Goal: Ask a question: Seek information or help from site administrators or community

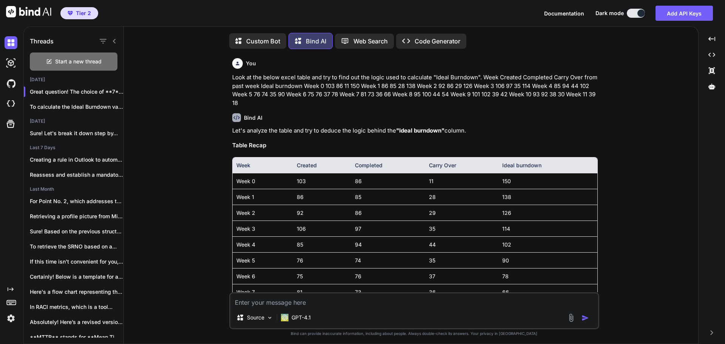
scroll to position [1820, 0]
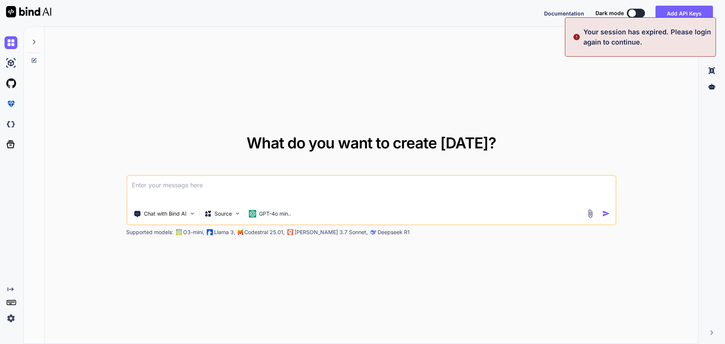
type textarea "x"
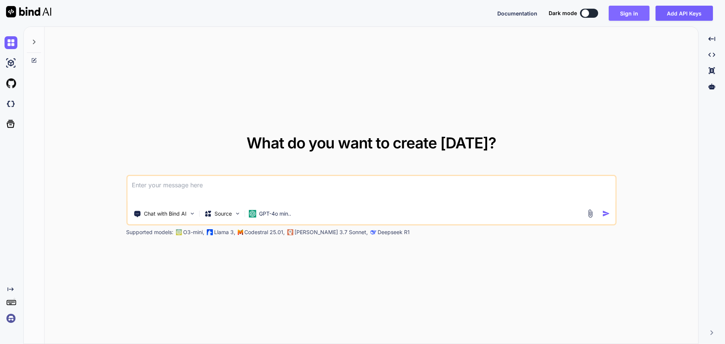
click at [625, 13] on button "Sign in" at bounding box center [628, 13] width 41 height 15
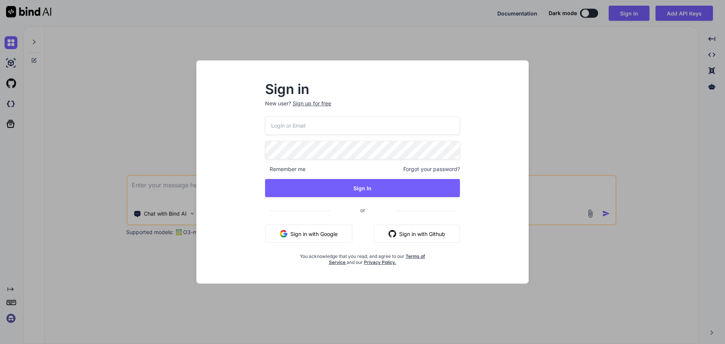
type input "[EMAIL_ADDRESS][DOMAIN_NAME]"
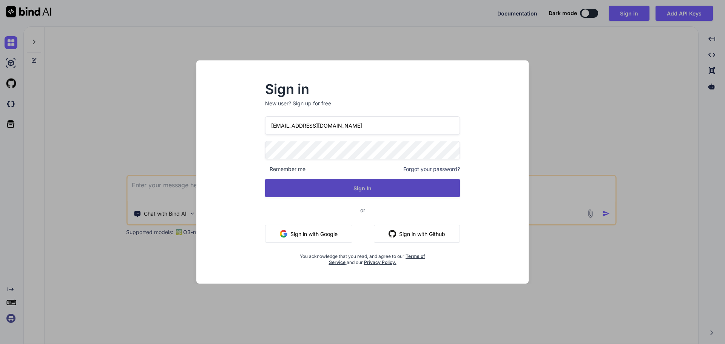
click at [372, 187] on button "Sign In" at bounding box center [362, 188] width 195 height 18
click at [356, 187] on button "Sign In" at bounding box center [362, 188] width 195 height 18
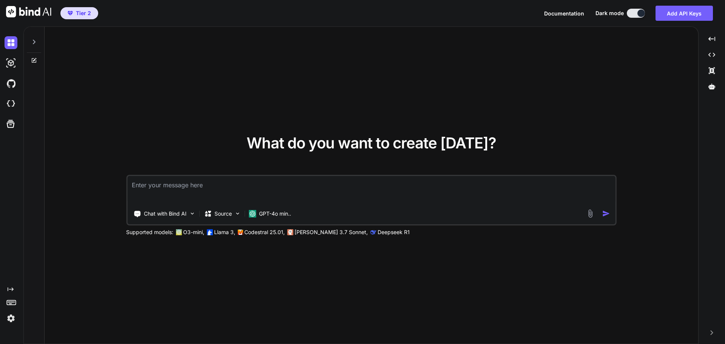
click at [34, 58] on icon at bounding box center [34, 60] width 6 height 6
click at [35, 39] on icon at bounding box center [34, 42] width 6 height 6
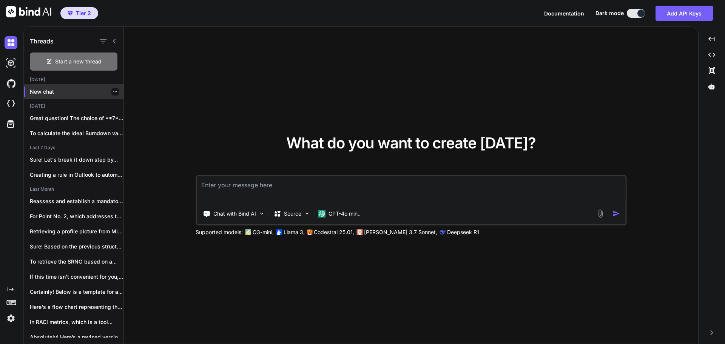
click at [59, 97] on div "New chat" at bounding box center [74, 91] width 100 height 15
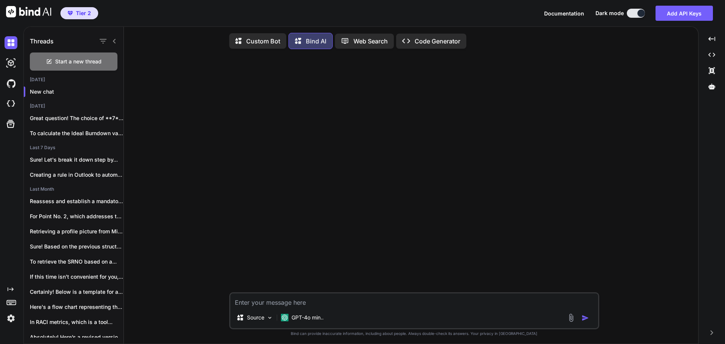
click at [345, 297] on textarea at bounding box center [414, 300] width 368 height 14
click at [352, 303] on textarea at bounding box center [414, 300] width 368 height 14
type textarea "x"
type textarea "I"
type textarea "x"
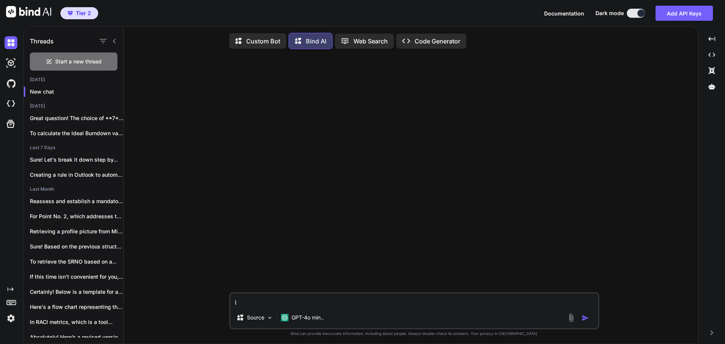
type textarea "In"
type textarea "x"
type textarea "In"
type textarea "x"
type textarea "In S"
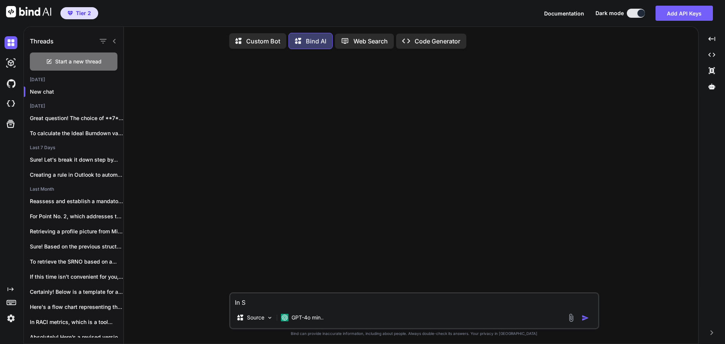
type textarea "x"
type textarea "In Se"
type textarea "x"
type textarea "In Ser"
type textarea "x"
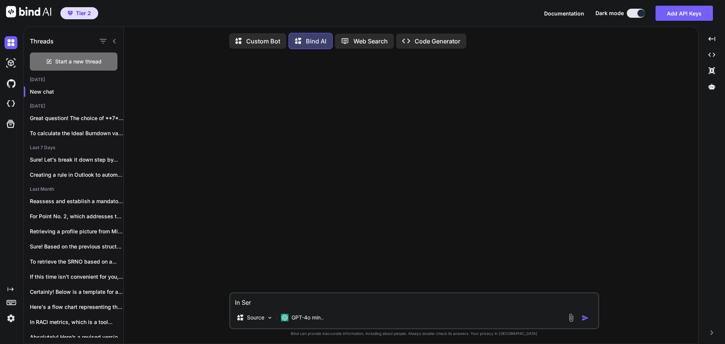
type textarea "In Serv"
type textarea "x"
type textarea "In Servi"
type textarea "x"
type textarea "In Servic"
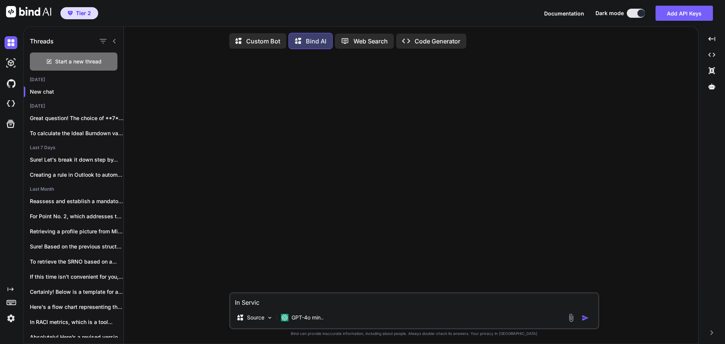
type textarea "x"
type textarea "In Servi"
type textarea "x"
type textarea "In Servic"
type textarea "x"
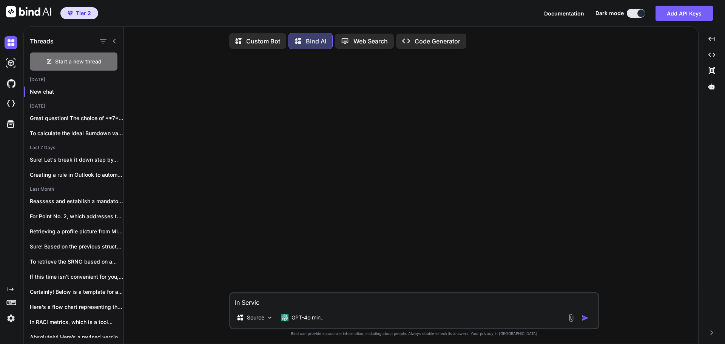
type textarea "In Service"
type textarea "x"
type textarea "In ServiceN"
type textarea "x"
type textarea "In ServiceNo"
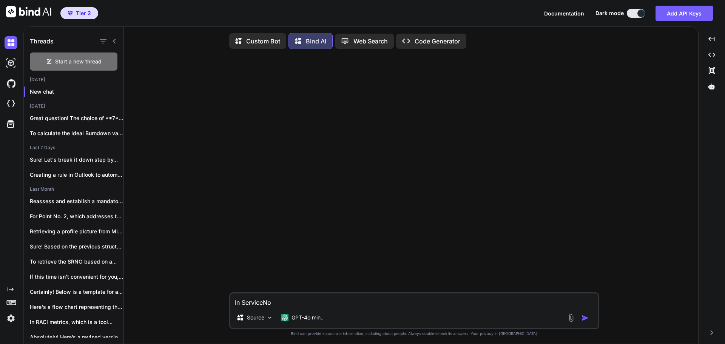
type textarea "x"
type textarea "In ServiceNow"
type textarea "x"
type textarea "In ServiceNow"
type textarea "x"
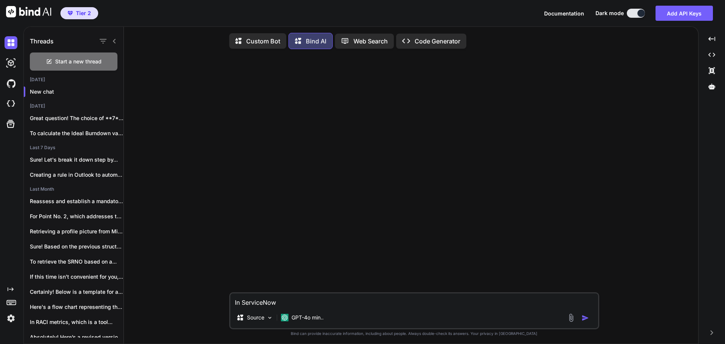
type textarea "In ServiceNow i"
type textarea "x"
type textarea "In ServiceNow is"
type textarea "x"
type textarea "In ServiceNow is t"
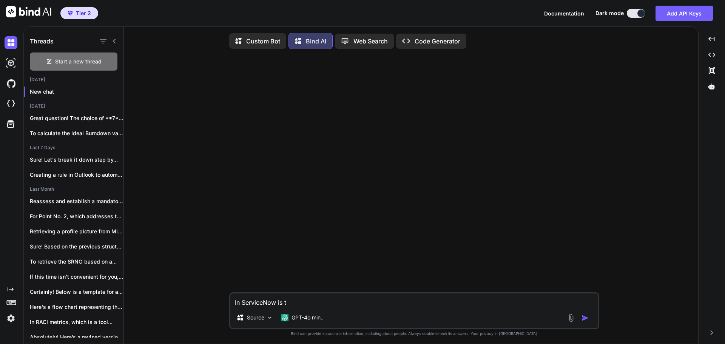
type textarea "x"
type textarea "In ServiceNow is th"
type textarea "x"
type textarea "In ServiceNow is the"
type textarea "x"
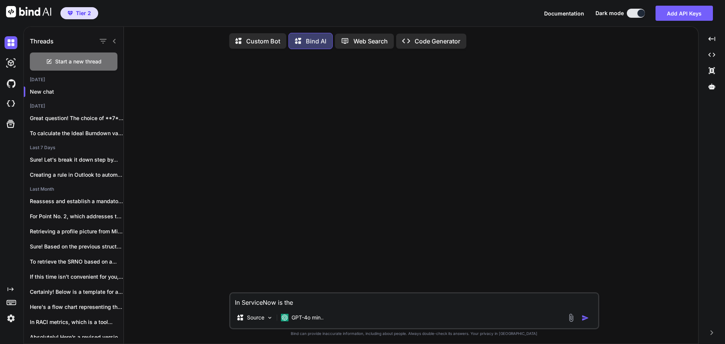
type textarea "In ServiceNow is ther"
type textarea "x"
type textarea "In ServiceNow is there"
type textarea "x"
type textarea "In ServiceNow is there"
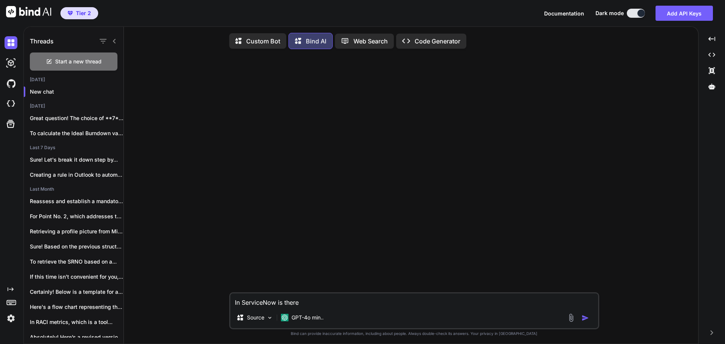
type textarea "x"
type textarea "In ServiceNow is there a"
type textarea "x"
type textarea "In ServiceNow is there a"
type textarea "x"
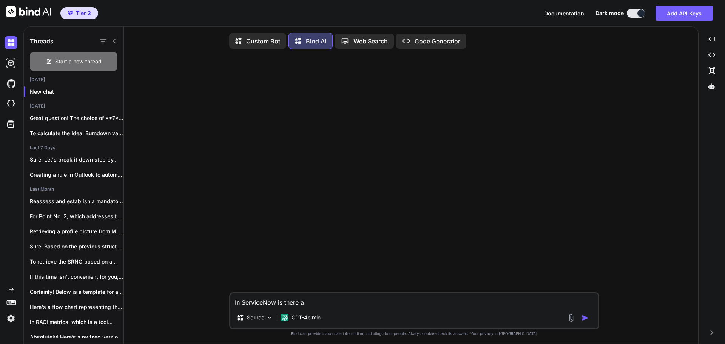
type textarea "In ServiceNow is there a c"
type textarea "x"
type textarea "In ServiceNow is there a co"
type textarea "x"
type textarea "In ServiceNow is there a col"
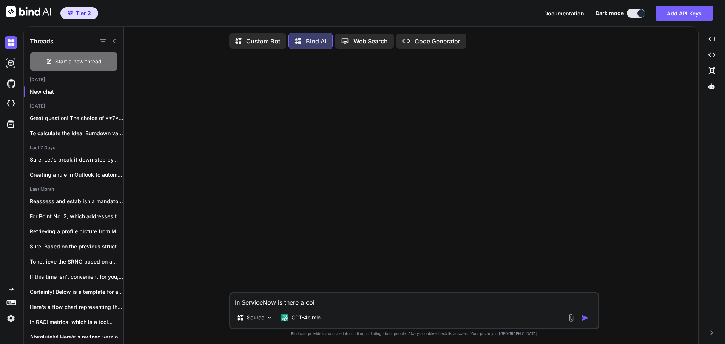
type textarea "x"
type textarea "In ServiceNow is there a colu"
type textarea "x"
type textarea "In ServiceNow is there a colum"
type textarea "x"
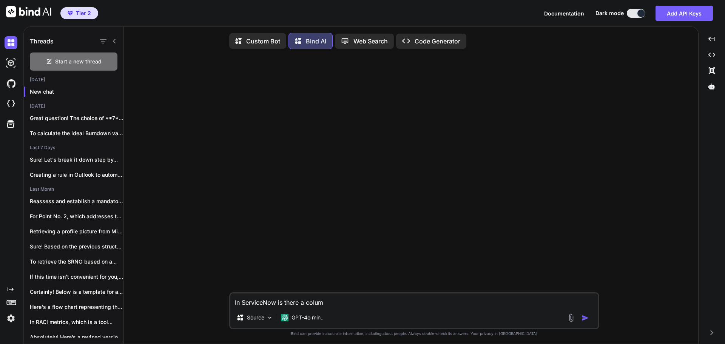
type textarea "In ServiceNow is there a column"
type textarea "x"
type textarea "In ServiceNow is there a columns"
type textarea "x"
type textarea "In ServiceNow is there a columns"
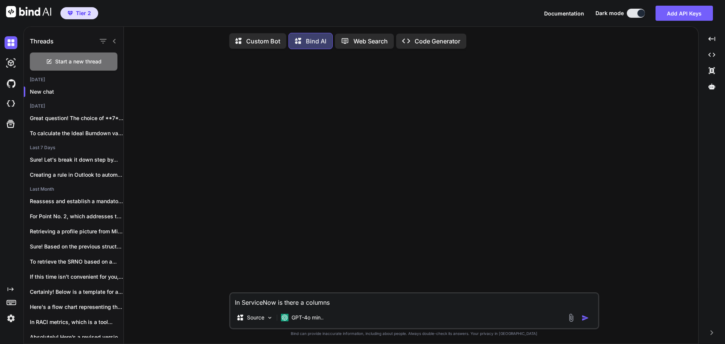
type textarea "x"
type textarea "In ServiceNow is there a columns t"
type textarea "x"
type textarea "In ServiceNow is there a columns to"
type textarea "x"
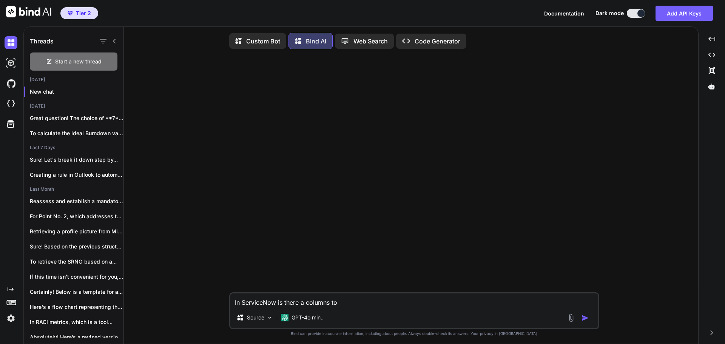
type textarea "In ServiceNow is there a columns to"
type textarea "x"
type textarea "In ServiceNow is there a columns to d"
type textarea "x"
type textarea "In ServiceNow is there a columns to di"
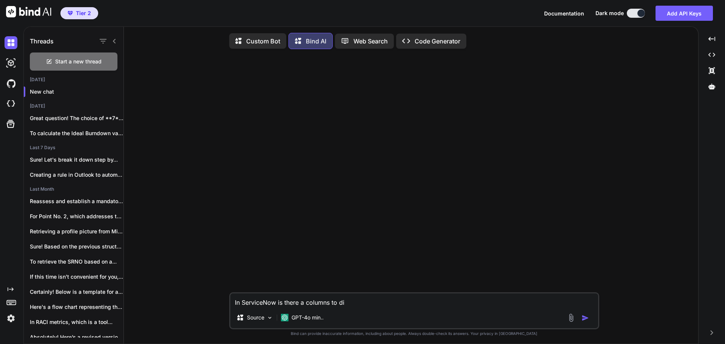
type textarea "x"
type textarea "In ServiceNow is there a columns to din"
type textarea "x"
type textarea "In ServiceNow is there a columns to dind"
type textarea "x"
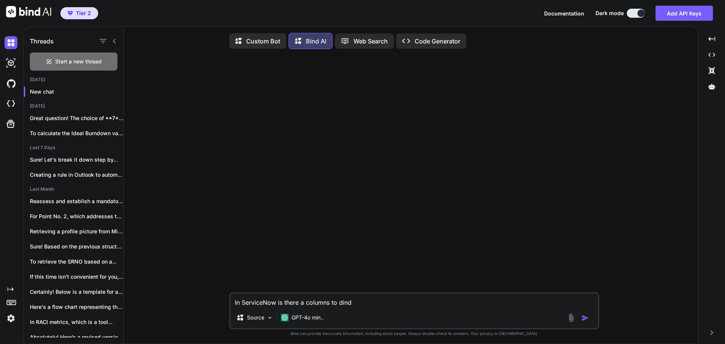
type textarea "In ServiceNow is there a columns to dind"
type textarea "x"
type textarea "In ServiceNow is there a columns to dind o"
type textarea "x"
type textarea "In ServiceNow is there a columns to dind ou"
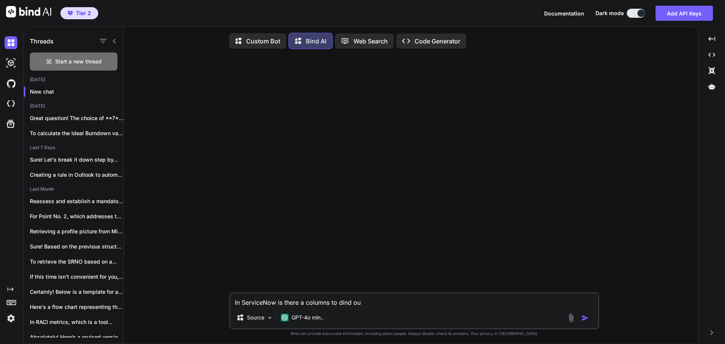
type textarea "x"
type textarea "In ServiceNow is there a columns to dind o"
type textarea "x"
type textarea "In ServiceNow is there a columns to dind"
type textarea "x"
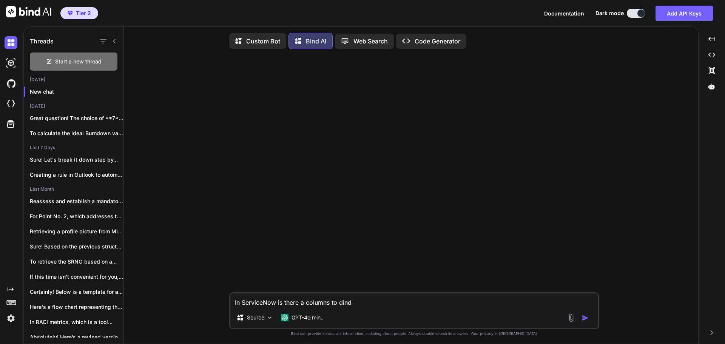
type textarea "In ServiceNow is there a columns to dind"
type textarea "x"
type textarea "In ServiceNow is there a columns to din"
type textarea "x"
type textarea "In ServiceNow is there a columns to di"
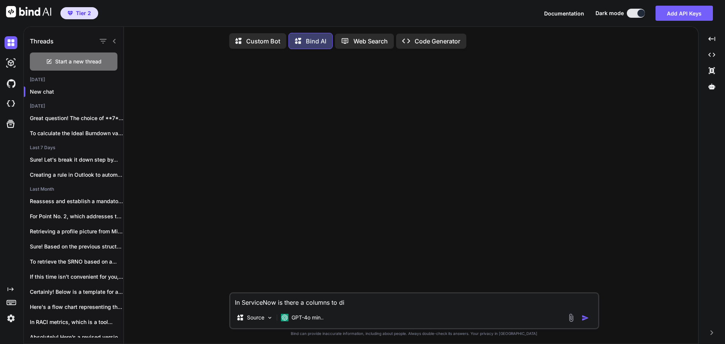
type textarea "x"
type textarea "In ServiceNow is there a columns to d"
type textarea "x"
type textarea "In ServiceNow is there a columns to"
type textarea "x"
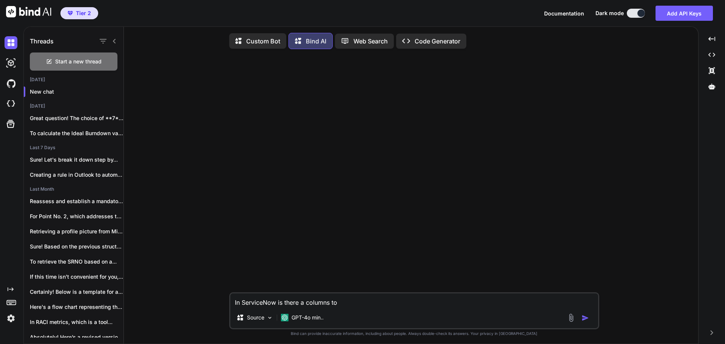
type textarea "In ServiceNow is there a columns to d"
type textarea "x"
type textarea "In ServiceNow is there a columns to di"
type textarea "x"
type textarea "In ServiceNow is there a columns to din"
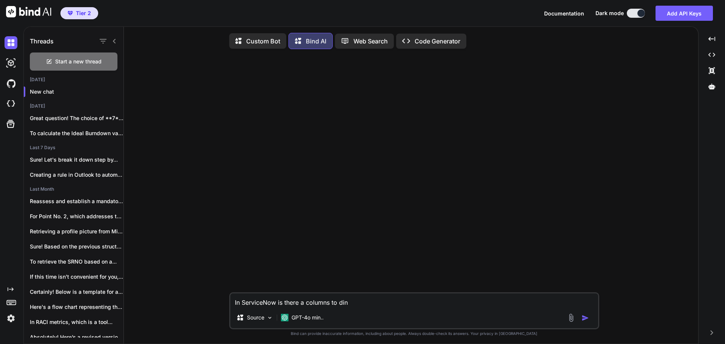
type textarea "x"
type textarea "In ServiceNow is there a columns to dinf"
type textarea "x"
type textarea "In ServiceNow is there a columns to dinf o"
type textarea "x"
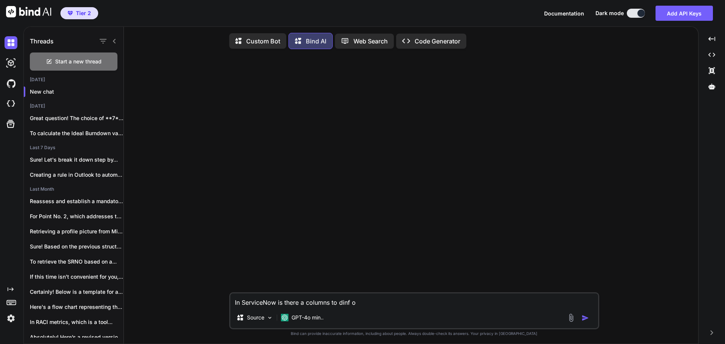
type textarea "In ServiceNow is there a columns to dinf"
type textarea "x"
type textarea "In ServiceNow is there a columns to dinf"
type textarea "x"
type textarea "In ServiceNow is there a columns to din"
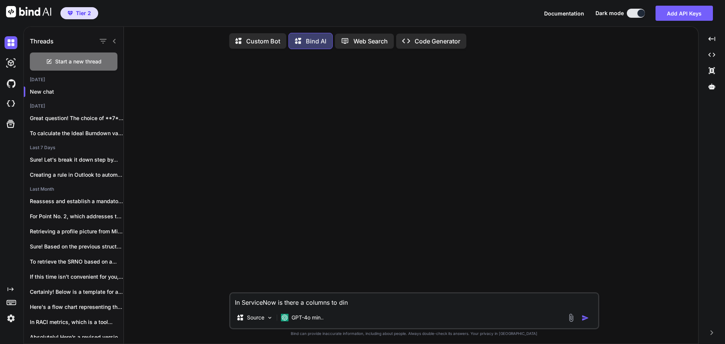
type textarea "x"
type textarea "In ServiceNow is there a columns to di"
type textarea "x"
type textarea "In ServiceNow is there a columns to d"
type textarea "x"
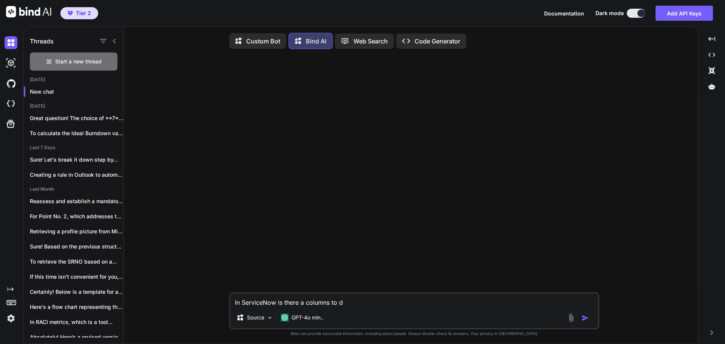
type textarea "In ServiceNow is there a columns to"
type textarea "x"
type textarea "In ServiceNow is there a columns to f"
type textarea "x"
type textarea "In ServiceNow is there a columns to fi"
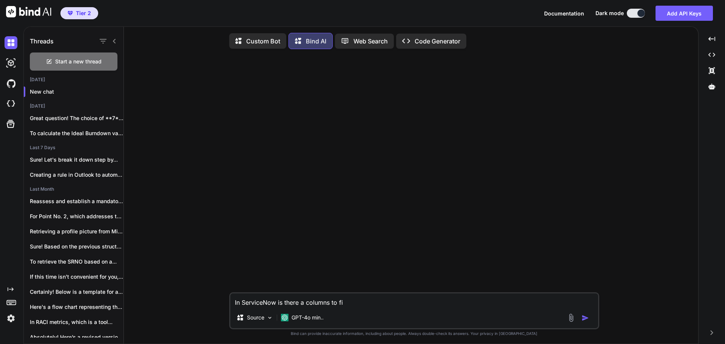
type textarea "x"
type textarea "In ServiceNow is there a columns to fin"
type textarea "x"
type textarea "In ServiceNow is there a columns to find"
type textarea "x"
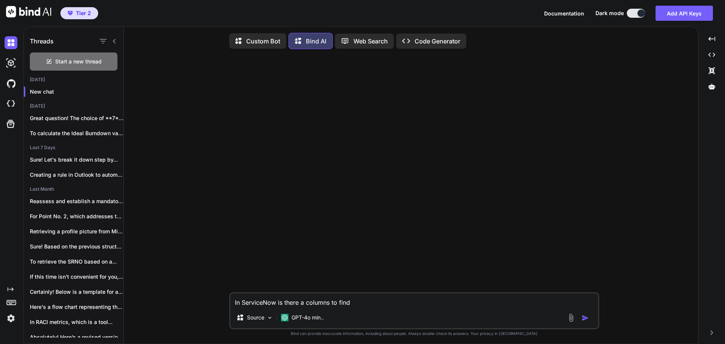
type textarea "In ServiceNow is there a columns to find"
type textarea "x"
type textarea "In ServiceNow is there a columns to find o"
type textarea "x"
type textarea "In ServiceNow is there a columns to find ou"
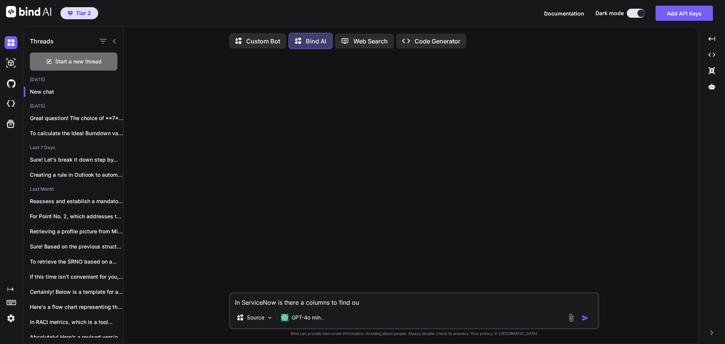
type textarea "x"
type textarea "In ServiceNow is there a columns to find out"
type textarea "x"
type textarea "In ServiceNow is there a columns to find out"
type textarea "x"
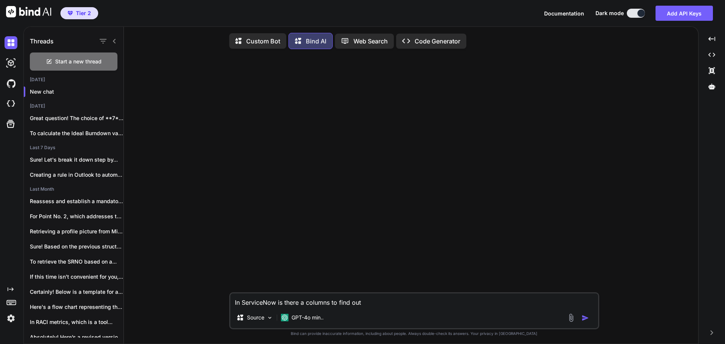
type textarea "In ServiceNow is there a columns to find out w"
type textarea "x"
type textarea "In ServiceNow is there a columns to find out wh"
type textarea "x"
type textarea "In ServiceNow is there a columns to find out whe"
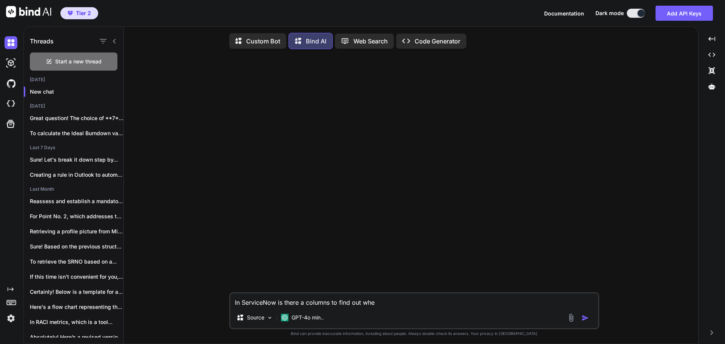
type textarea "x"
type textarea "In ServiceNow is there a columns to find out when"
type textarea "x"
type textarea "In ServiceNow is there a columns to find out when"
type textarea "x"
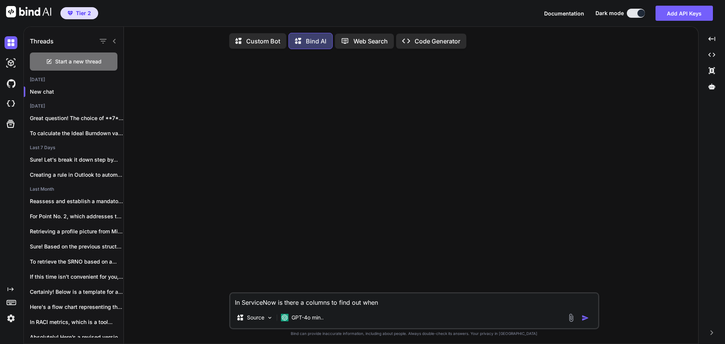
type textarea "In ServiceNow is there a columns to find out when a"
type textarea "x"
type textarea "In ServiceNow is there a columns to find out when a"
type textarea "x"
type textarea "In ServiceNow is there a columns to find out when a"
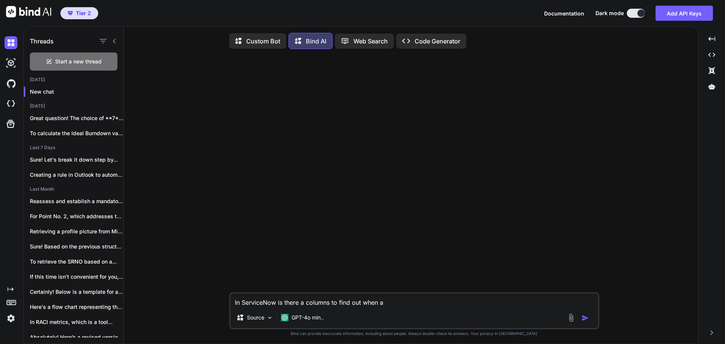
type textarea "x"
type textarea "In ServiceNow is there a columns to find out when a"
type textarea "x"
type textarea "In ServiceNow is there a columns to find out when a t"
type textarea "x"
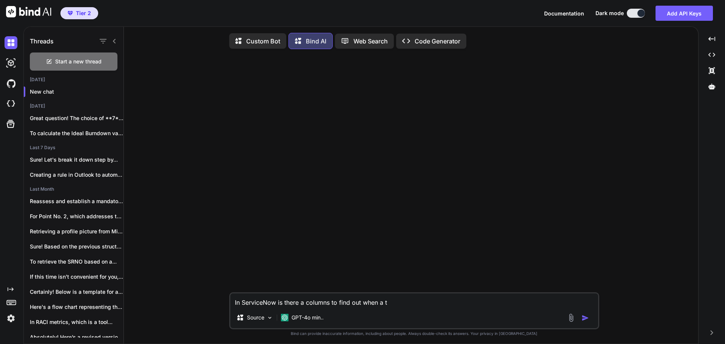
type textarea "In ServiceNow is there a columns to find out when a ti"
type textarea "x"
type textarea "In ServiceNow is there a columns to find out when a tic"
type textarea "x"
type textarea "In ServiceNow is there a columns to find out when a tick"
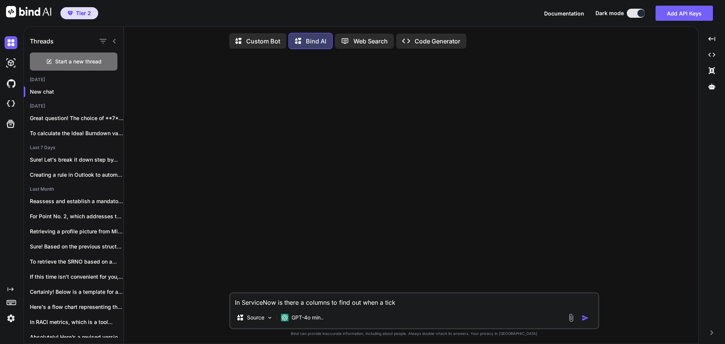
type textarea "x"
type textarea "In ServiceNow is there a columns to find out when a ticke"
type textarea "x"
type textarea "In ServiceNow is there a columns to find out when a ticket"
type textarea "x"
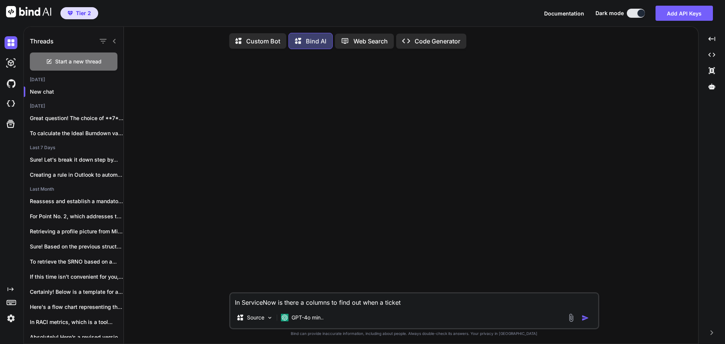
type textarea "In ServiceNow is there a columns to find out when a ticket w"
type textarea "x"
type textarea "In ServiceNow is there a columns to find out when a ticket wa"
type textarea "x"
type textarea "In ServiceNow is there a columns to find out when a ticket was"
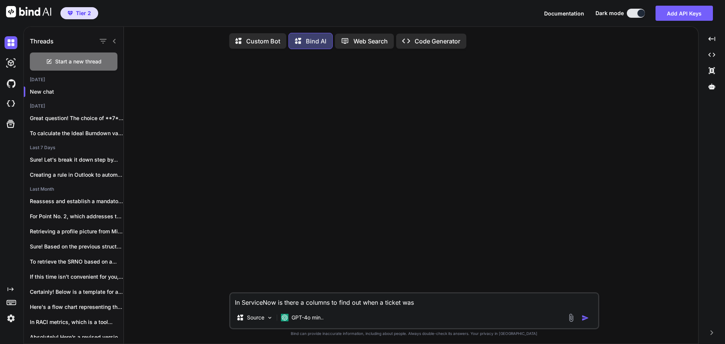
type textarea "x"
type textarea "In ServiceNow is there a columns to find out when a ticket was"
type textarea "x"
type textarea "In ServiceNow is there a columns to find out when a ticket was r"
type textarea "x"
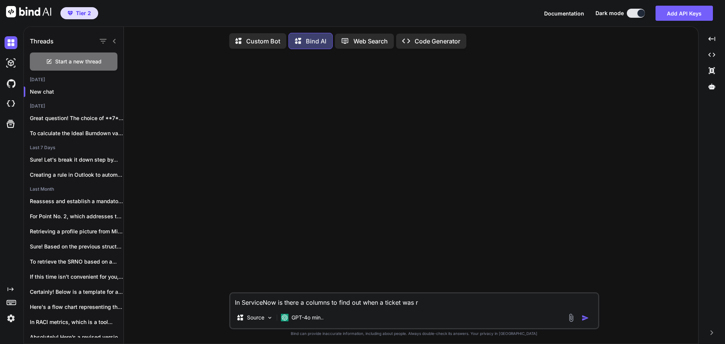
type textarea "In ServiceNow is there a columns to find out when a ticket was re"
type textarea "x"
type textarea "In ServiceNow is there a columns to find out when a ticket was res"
type textarea "x"
type textarea "In ServiceNow is there a columns to find out when a ticket was reso"
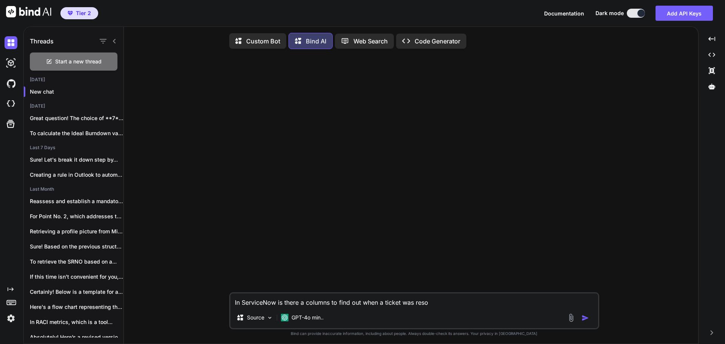
type textarea "x"
type textarea "In ServiceNow is there a columns to find out when a ticket was resol"
type textarea "x"
type textarea "In ServiceNow is there a columns to find out when a ticket was resolv"
type textarea "x"
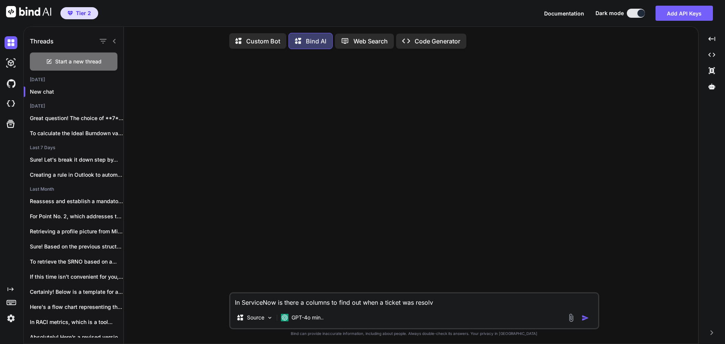
type textarea "In ServiceNow is there a columns to find out when a ticket was resolve"
type textarea "x"
type textarea "In ServiceNow is there a columns to find out when a ticket was resolved"
type textarea "x"
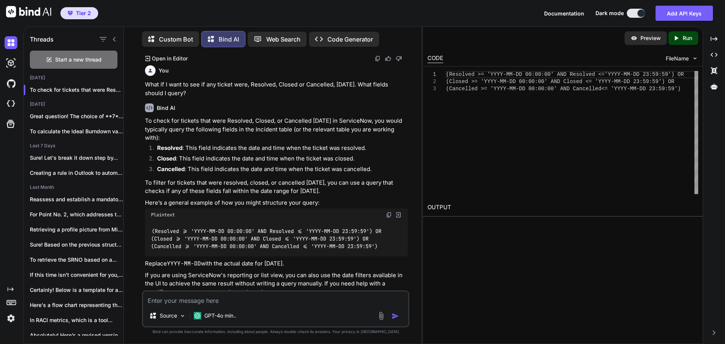
scroll to position [151, 0]
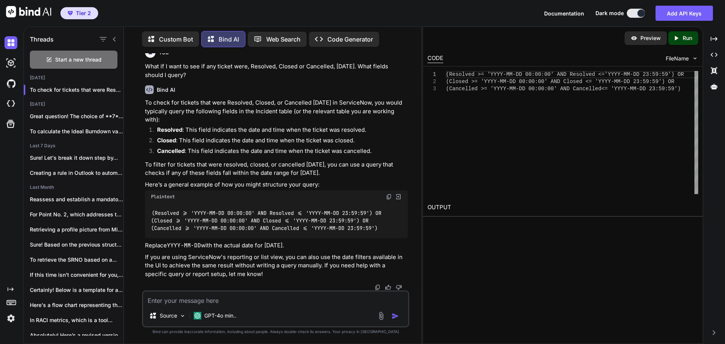
click at [230, 301] on textarea at bounding box center [275, 298] width 265 height 14
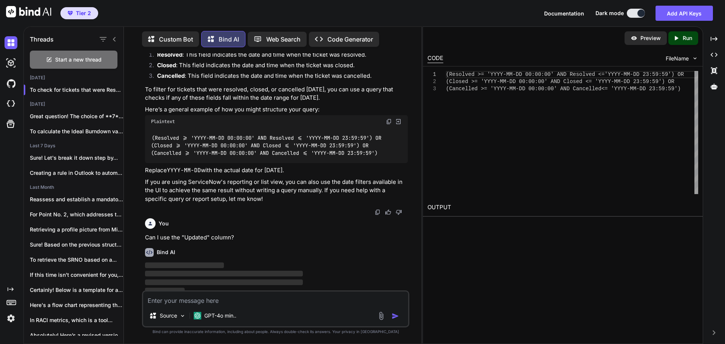
scroll to position [231, 0]
